Goal: Transaction & Acquisition: Book appointment/travel/reservation

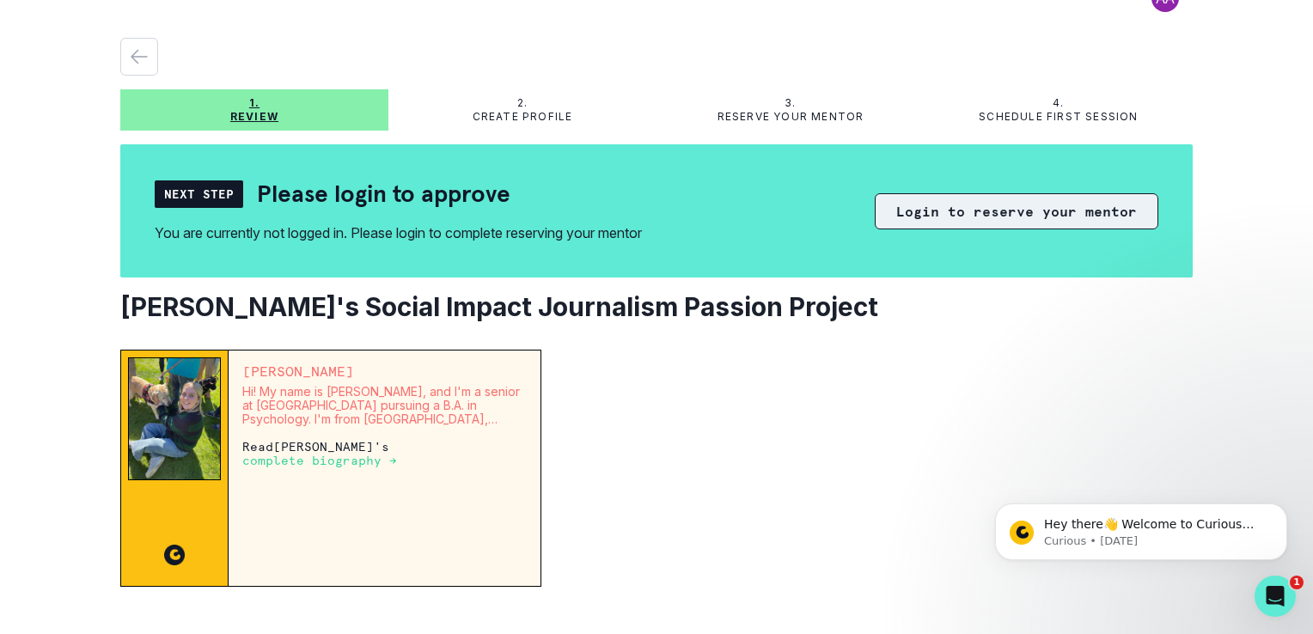
click at [997, 220] on button "Login to reserve your mentor" at bounding box center [1017, 211] width 284 height 36
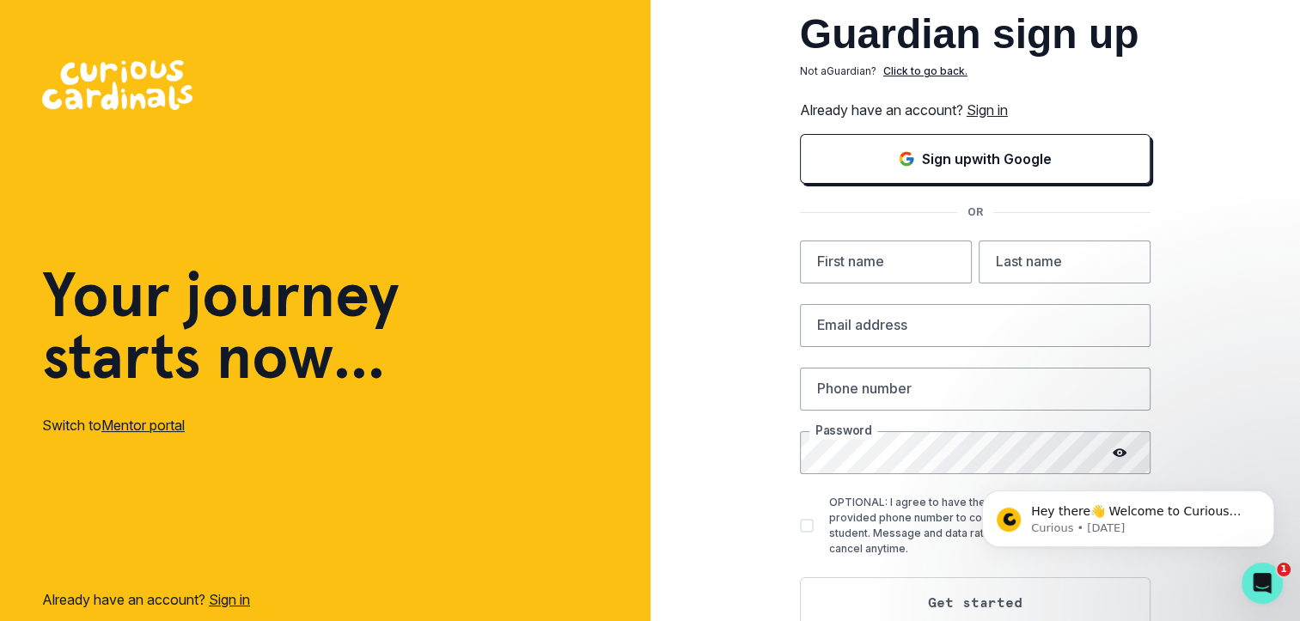
click at [1008, 112] on link "Sign in" at bounding box center [987, 109] width 41 height 17
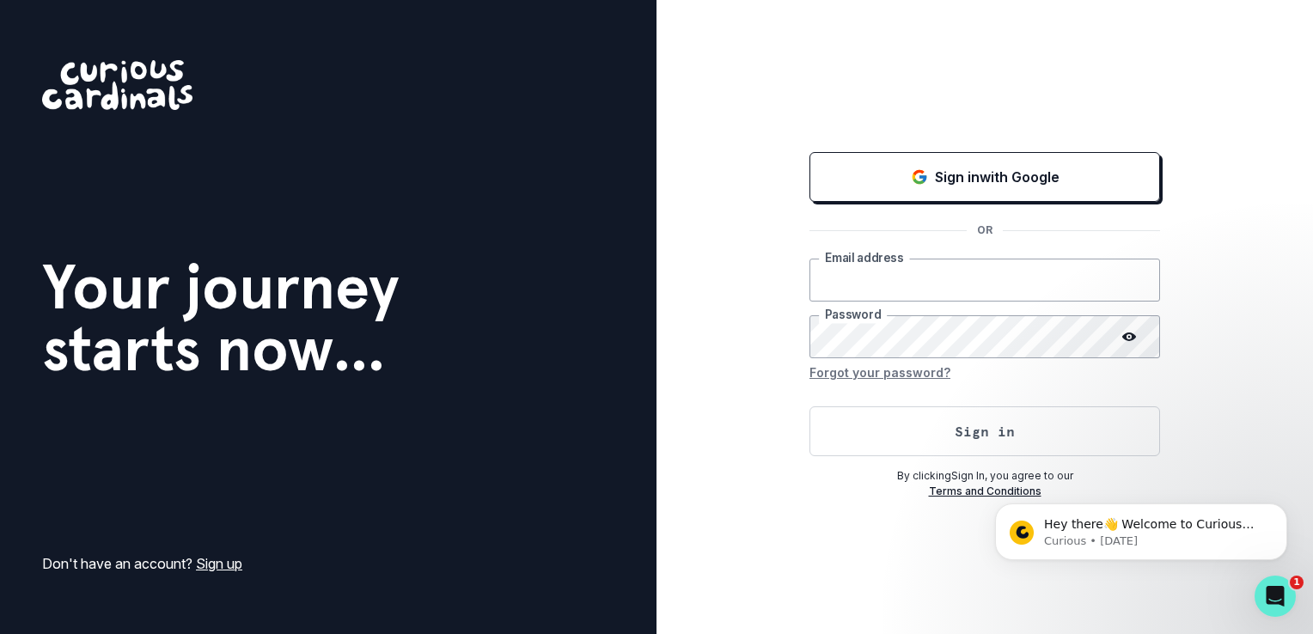
click at [904, 289] on input "email" at bounding box center [984, 280] width 351 height 43
type input "[PERSON_NAME][EMAIL_ADDRESS][DOMAIN_NAME]"
click at [809, 406] on button "Sign in" at bounding box center [984, 431] width 351 height 50
click at [907, 371] on button "Forgot your password?" at bounding box center [879, 371] width 141 height 27
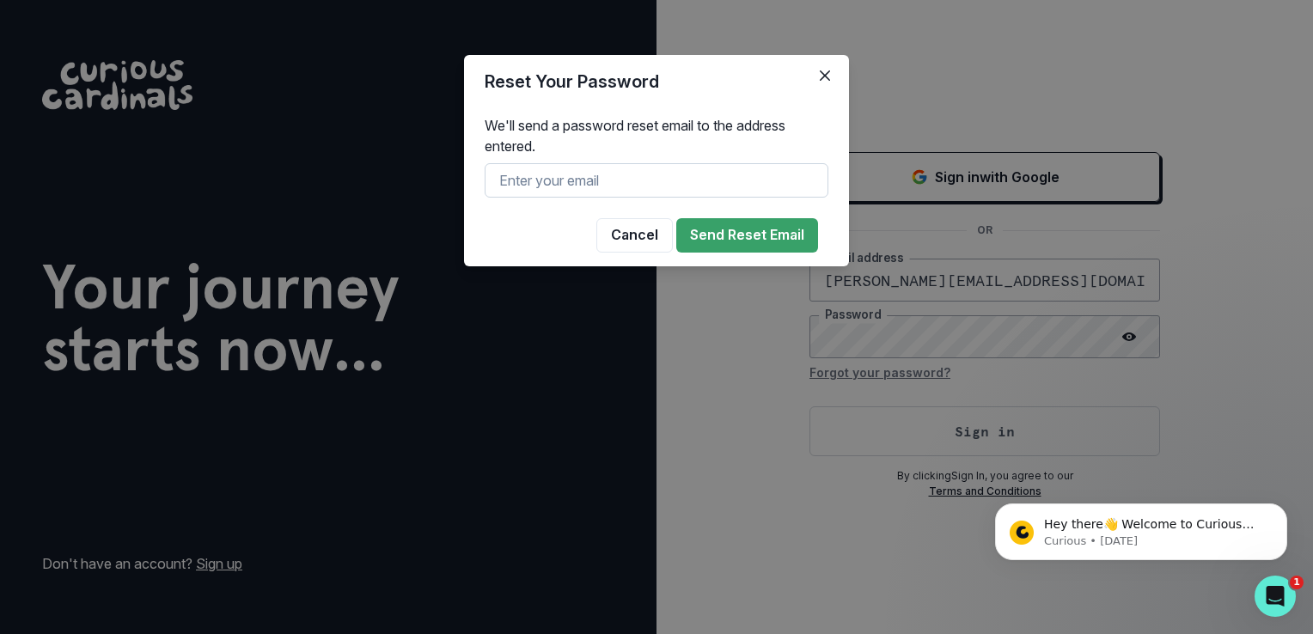
click at [639, 193] on input "text" at bounding box center [657, 180] width 344 height 34
type input "[PERSON_NAME][EMAIL_ADDRESS][DOMAIN_NAME]"
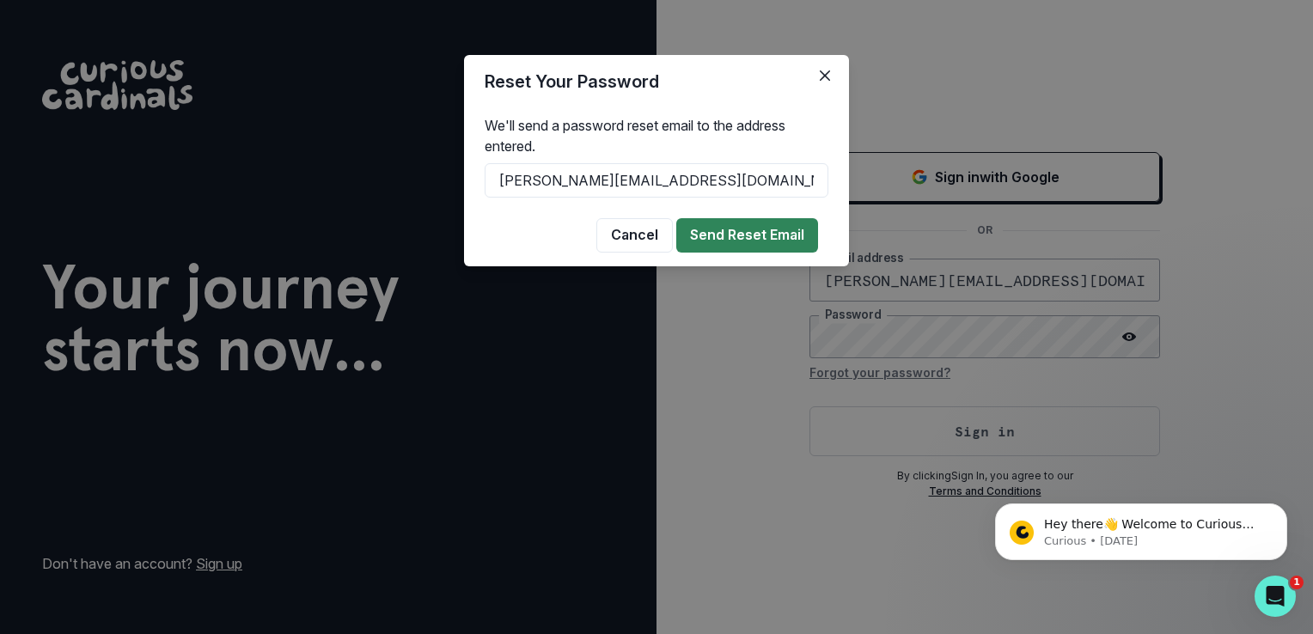
click at [739, 240] on button "Send Reset Email" at bounding box center [747, 235] width 142 height 34
